Goal: Check status: Check status

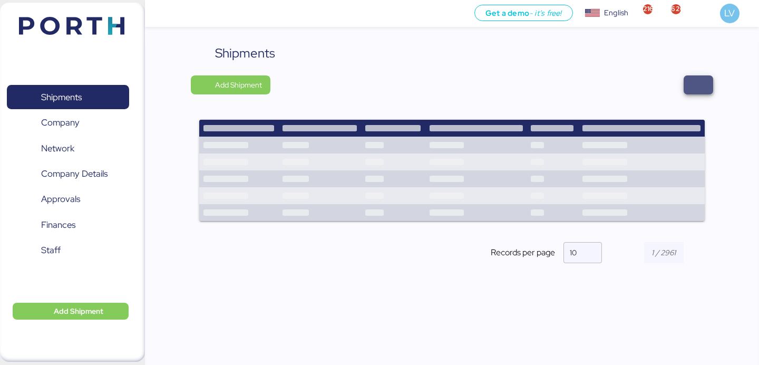
click at [694, 82] on span "button" at bounding box center [698, 84] width 13 height 15
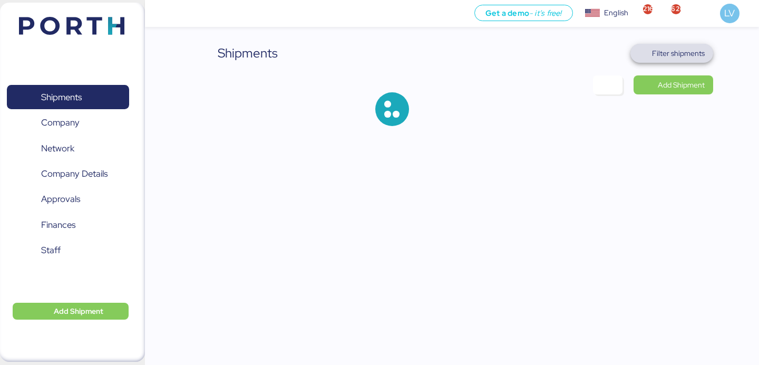
click at [689, 55] on span "Filter shipments" at bounding box center [678, 53] width 53 height 13
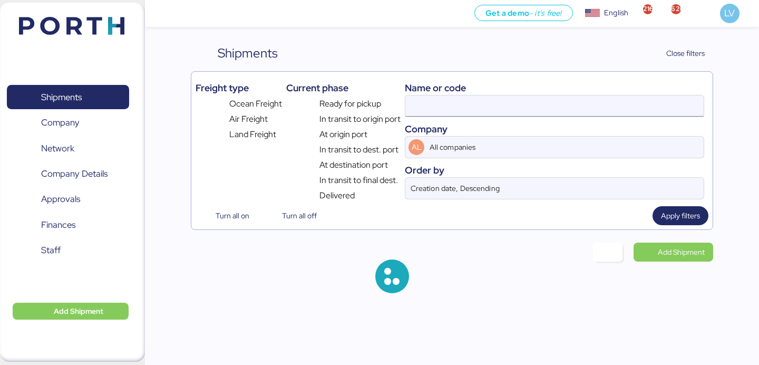
click at [593, 96] on input at bounding box center [554, 105] width 298 height 21
paste input "O0052066"
type input "O0052066"
